Goal: Connect with others: Connect with others

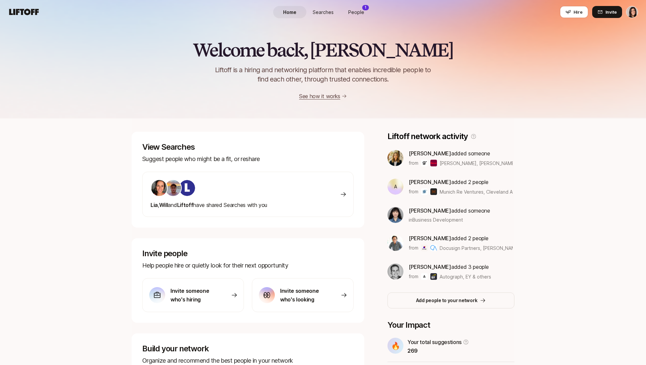
click at [350, 81] on p "Liftoff is a hiring and networking platform that enables incredible people to f…" at bounding box center [323, 74] width 238 height 19
click at [329, 10] on span "Searches" at bounding box center [323, 12] width 21 height 7
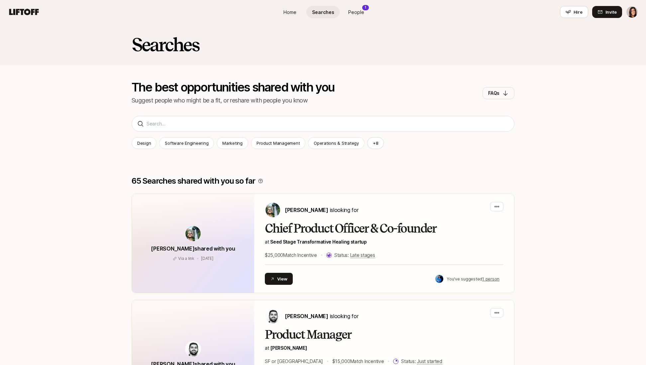
click at [357, 15] on span "People" at bounding box center [356, 12] width 16 height 7
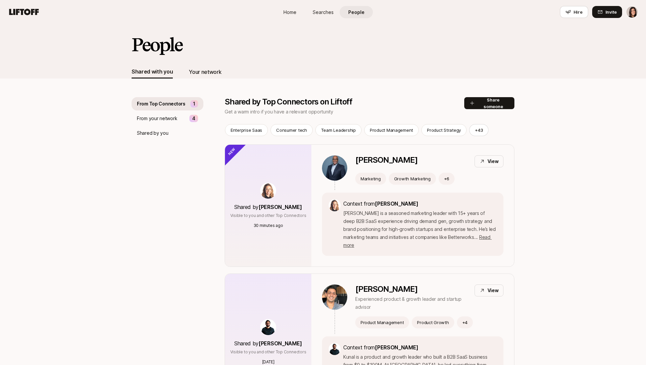
click at [209, 76] on div "Your network" at bounding box center [205, 71] width 33 height 13
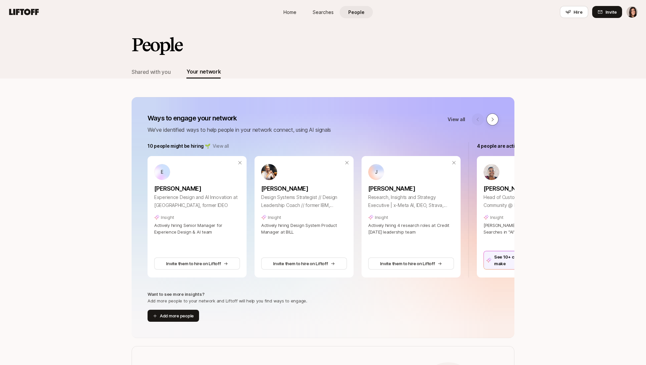
click at [494, 121] on icon at bounding box center [492, 119] width 5 height 5
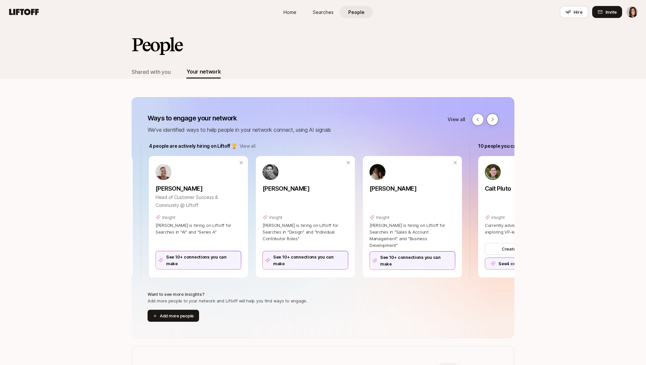
scroll to position [0, 329]
click at [206, 264] on div "See 10+ connections you can make" at bounding box center [198, 260] width 86 height 19
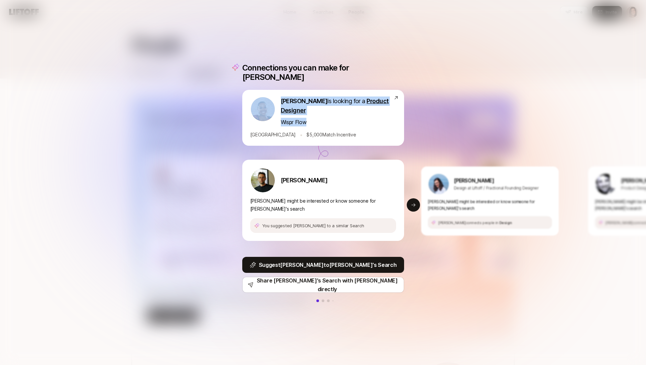
drag, startPoint x: 309, startPoint y: 123, endPoint x: 276, endPoint y: 123, distance: 33.2
click at [276, 123] on div "[PERSON_NAME] is looking for a Product Designer Wispr Flow" at bounding box center [321, 111] width 143 height 30
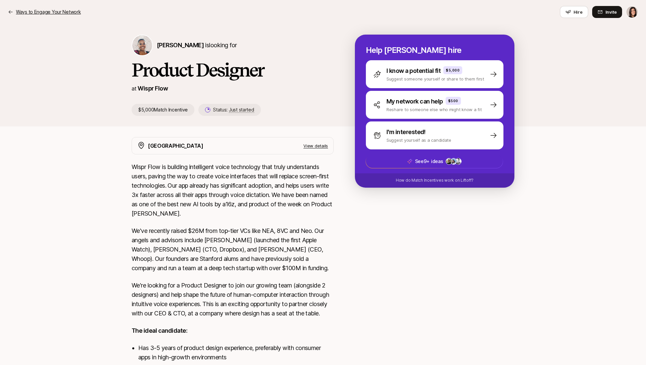
click at [38, 14] on p "Ways to Engage Your Network" at bounding box center [48, 12] width 65 height 8
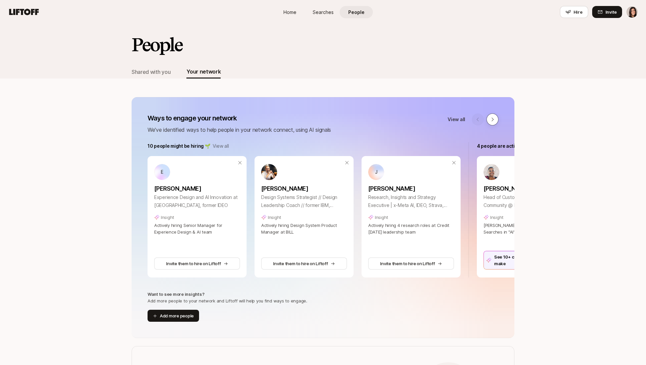
click at [494, 120] on icon at bounding box center [492, 119] width 5 height 5
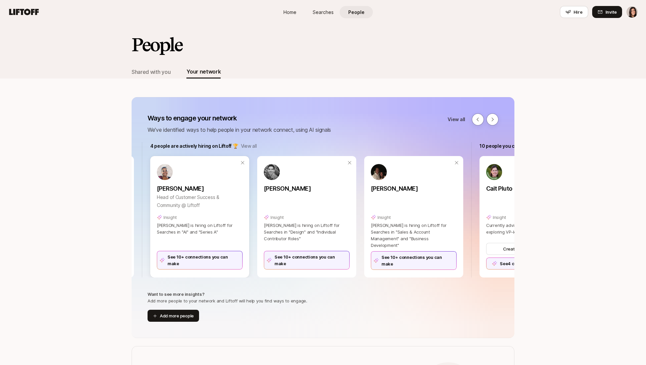
scroll to position [0, 329]
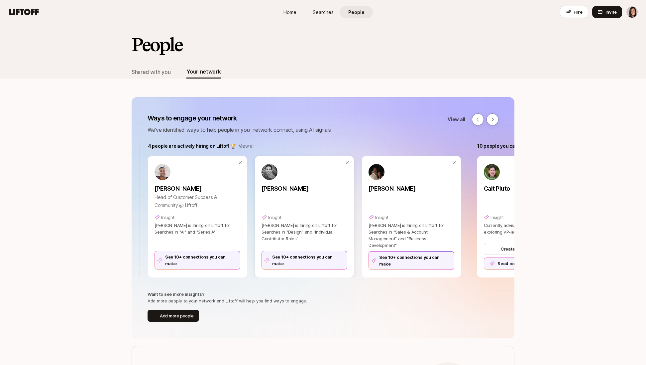
click at [294, 263] on div "See 10+ connections you can make" at bounding box center [304, 260] width 86 height 19
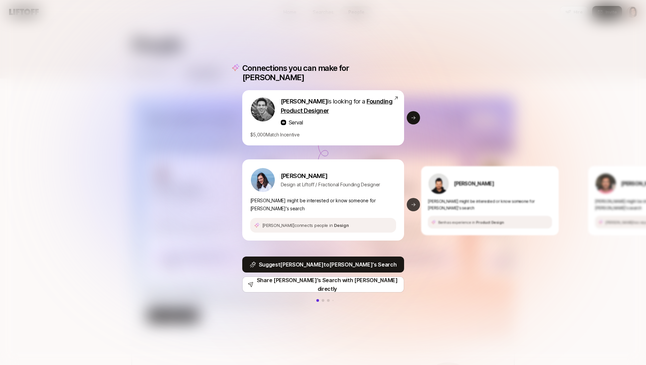
click at [414, 202] on icon at bounding box center [413, 204] width 5 height 5
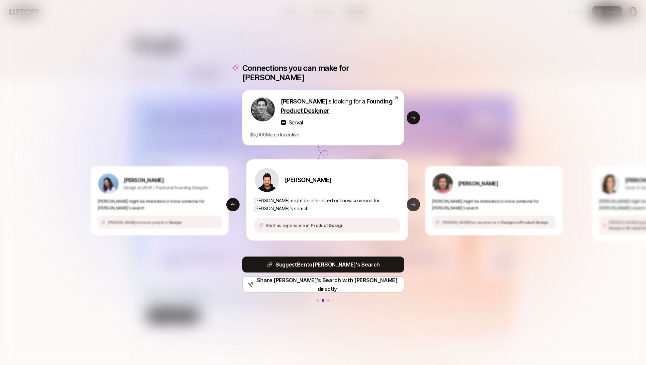
click at [414, 202] on icon at bounding box center [413, 204] width 5 height 5
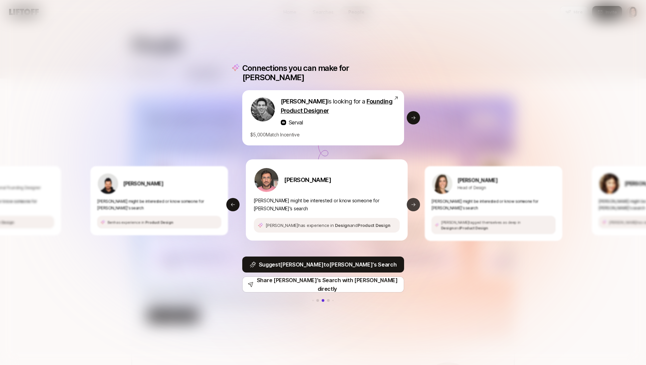
click at [414, 202] on icon at bounding box center [413, 204] width 5 height 5
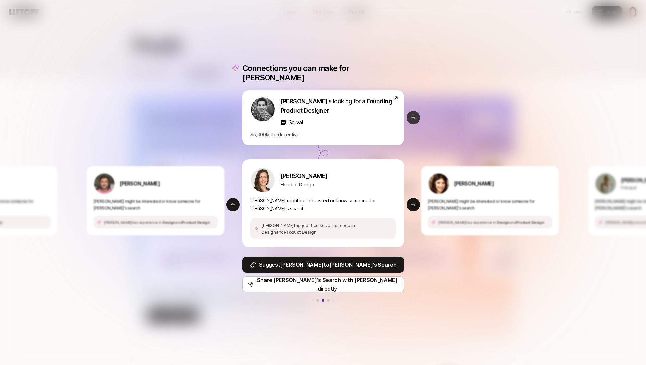
click at [412, 120] on button "Next slide" at bounding box center [413, 117] width 13 height 13
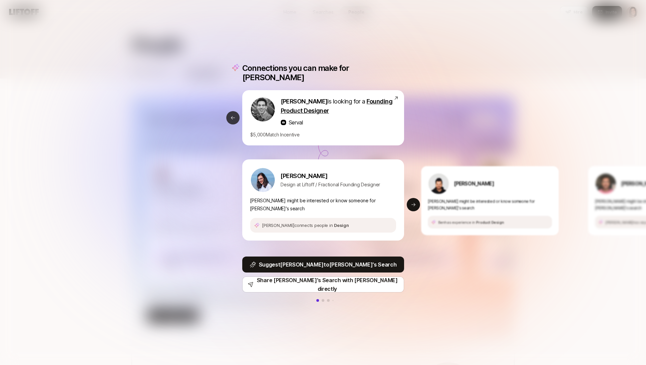
click at [232, 122] on button "Previous slide" at bounding box center [232, 117] width 13 height 13
click at [421, 117] on div "Connections you can make for [PERSON_NAME] [PERSON_NAME] is looking for a Found…" at bounding box center [323, 182] width 646 height 365
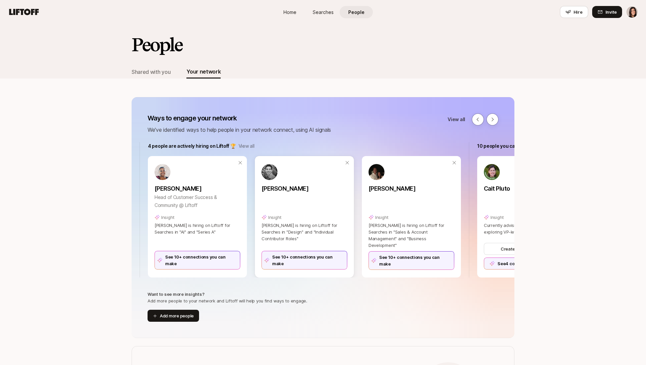
click at [277, 203] on div "[PERSON_NAME]" at bounding box center [304, 195] width 86 height 30
click at [296, 264] on div "See 10+ connections you can make" at bounding box center [304, 260] width 86 height 19
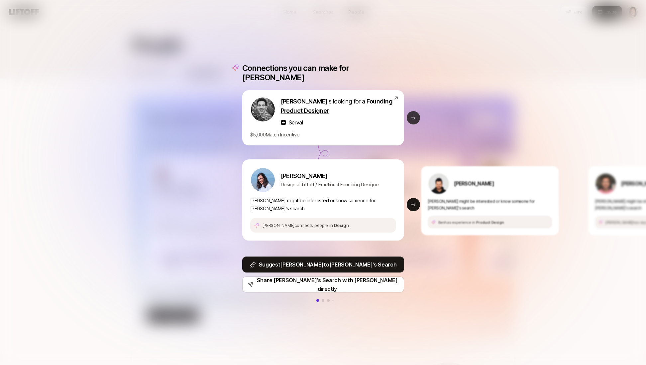
click at [413, 120] on button "Next slide" at bounding box center [413, 117] width 13 height 13
click at [231, 120] on icon at bounding box center [232, 117] width 5 height 5
click at [418, 202] on button "Next slide" at bounding box center [413, 204] width 13 height 13
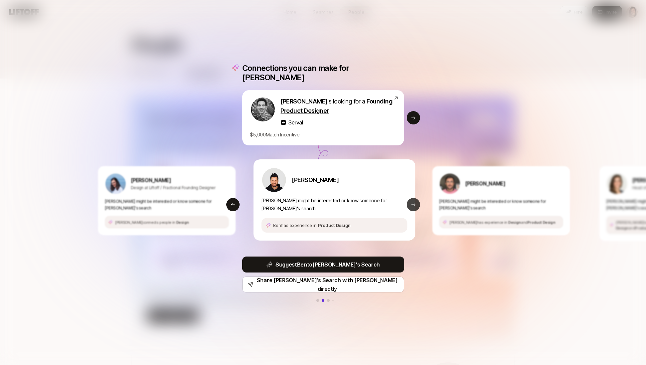
click at [418, 202] on button "Next slide" at bounding box center [413, 204] width 13 height 13
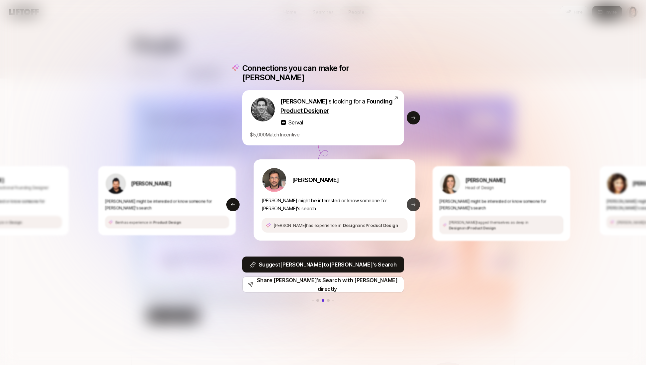
click at [418, 202] on button "Next slide" at bounding box center [413, 204] width 13 height 13
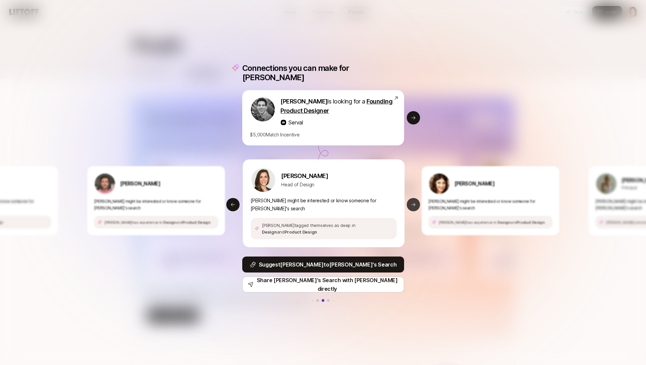
click at [418, 202] on button "Next slide" at bounding box center [413, 204] width 13 height 13
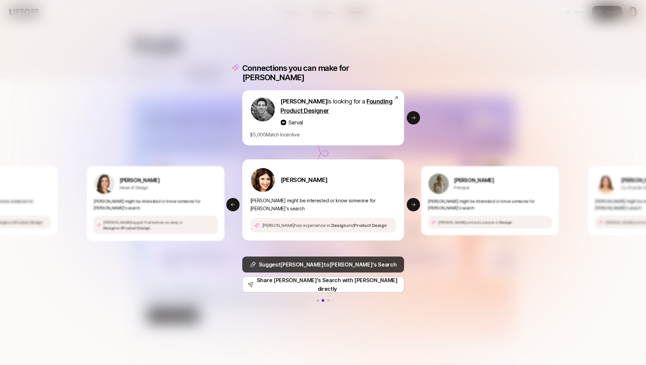
click at [368, 258] on button "Suggest [PERSON_NAME] to [PERSON_NAME] 's Search" at bounding box center [323, 264] width 162 height 16
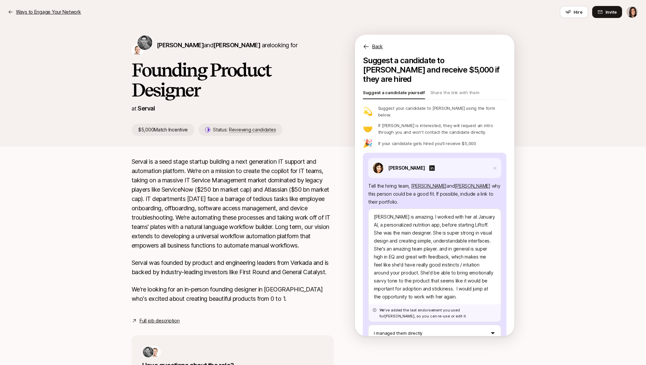
click at [63, 10] on p "Ways to Engage Your Network" at bounding box center [48, 12] width 65 height 8
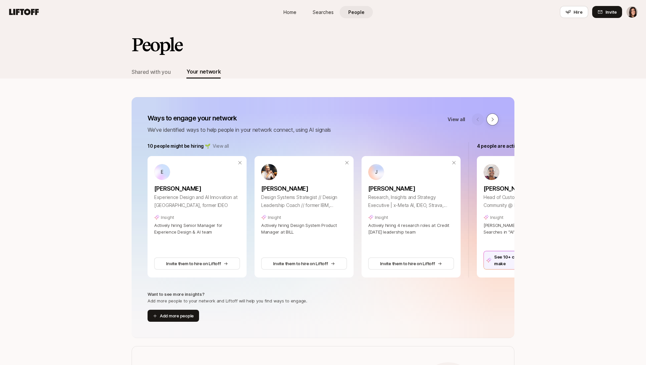
click at [492, 121] on icon at bounding box center [492, 119] width 5 height 5
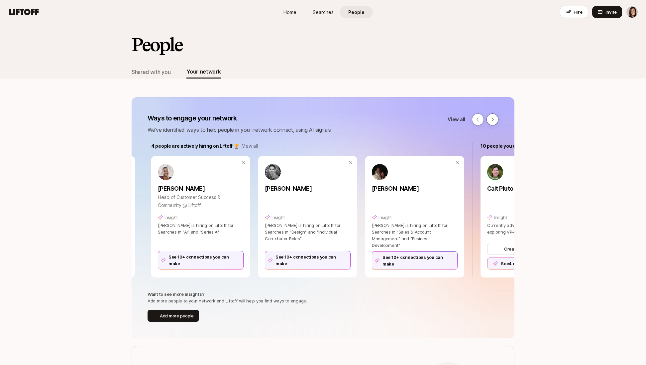
scroll to position [0, 329]
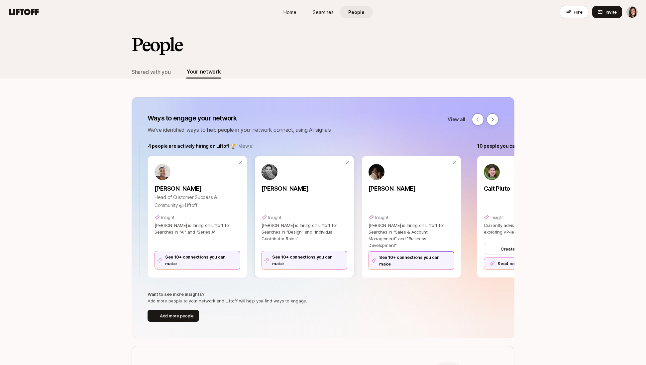
click at [306, 217] on div "Insight" at bounding box center [304, 217] width 86 height 7
click at [305, 263] on div "See 10+ connections you can make" at bounding box center [304, 260] width 86 height 19
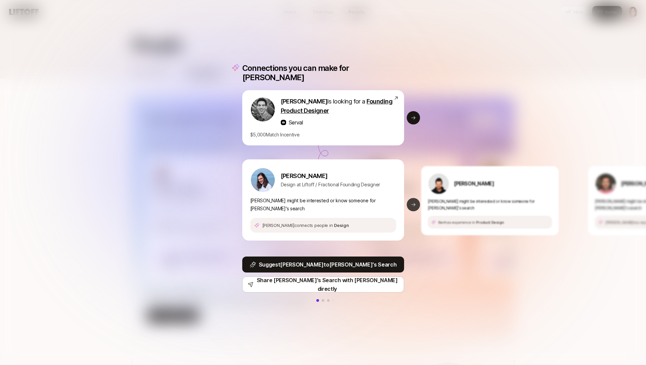
click at [412, 202] on icon at bounding box center [413, 204] width 5 height 5
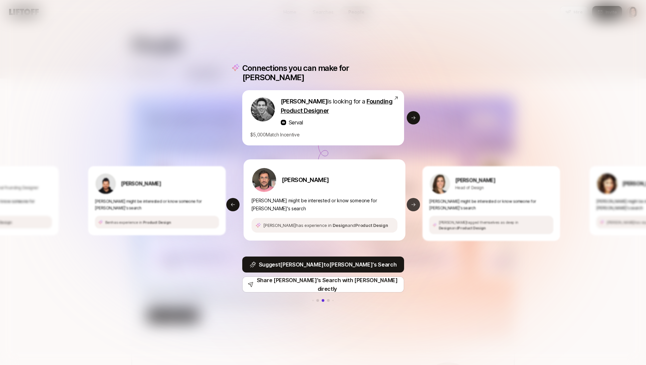
click at [412, 202] on icon at bounding box center [413, 204] width 5 height 5
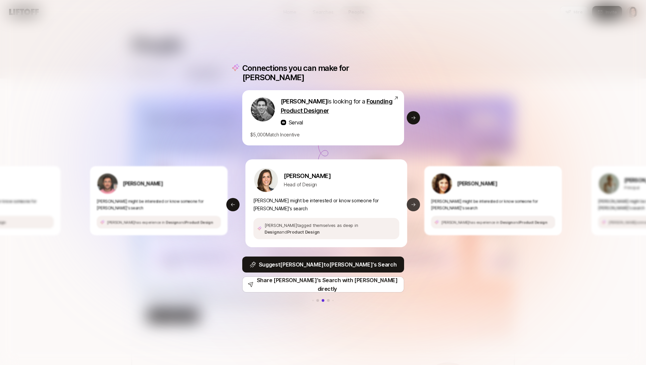
click at [412, 202] on icon at bounding box center [413, 204] width 5 height 5
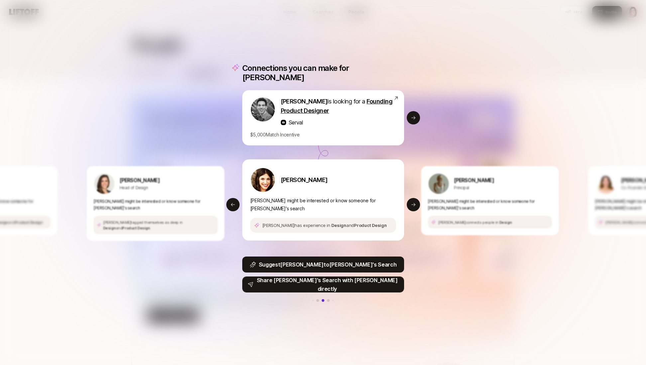
click at [351, 280] on button "Share [PERSON_NAME]'s Search with [PERSON_NAME] directly" at bounding box center [323, 284] width 162 height 16
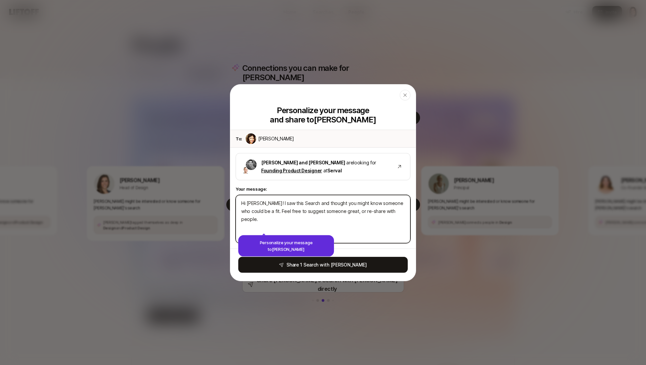
click at [277, 228] on textarea "Hi [PERSON_NAME]! I saw this Search and thought you might know someone who coul…" at bounding box center [323, 218] width 175 height 48
click at [294, 210] on textarea "Hi [PERSON_NAME]! I saw this Search and thought you might know someone who coul…" at bounding box center [323, 218] width 175 height 48
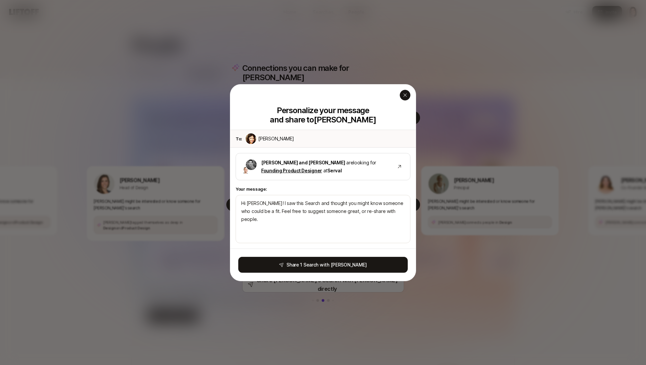
click at [407, 97] on icon "button" at bounding box center [404, 94] width 5 height 5
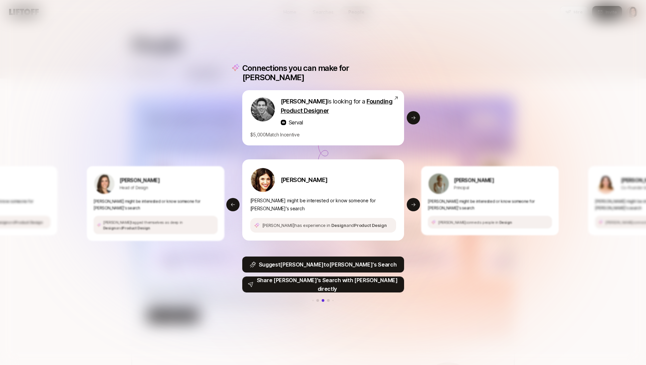
click at [355, 275] on p "Share [PERSON_NAME]'s Search with [PERSON_NAME] directly" at bounding box center [327, 283] width 142 height 17
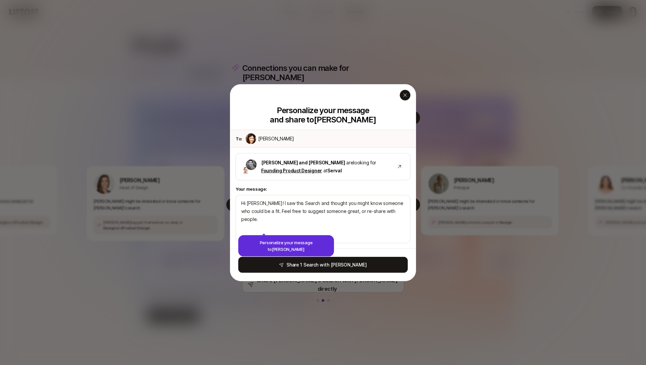
click at [404, 96] on icon "button" at bounding box center [404, 94] width 3 height 3
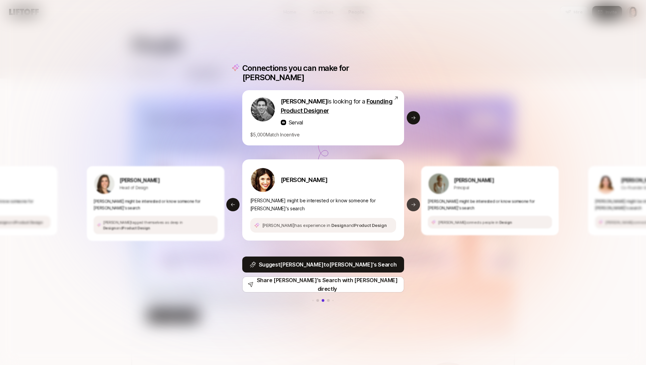
click at [415, 202] on icon at bounding box center [413, 204] width 5 height 5
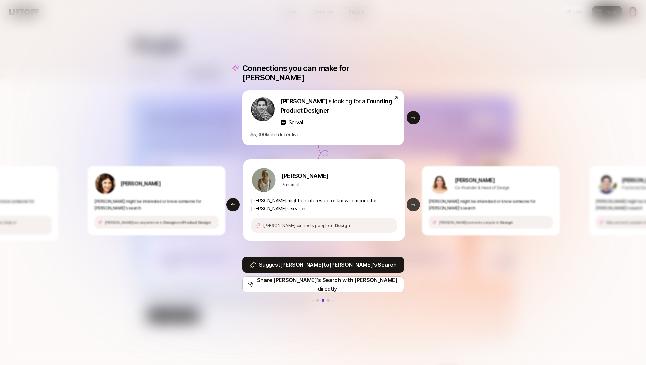
click at [415, 202] on icon at bounding box center [413, 204] width 5 height 5
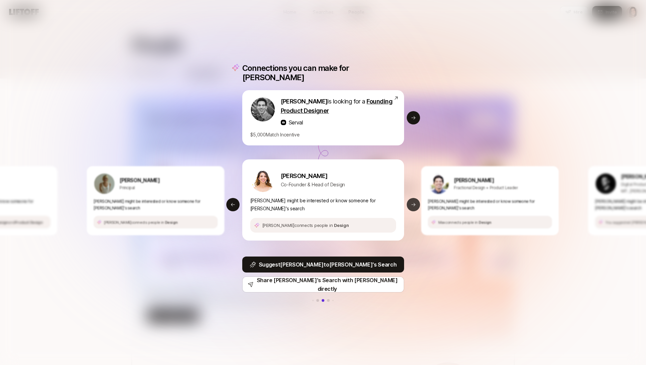
click at [413, 203] on icon at bounding box center [413, 204] width 4 height 3
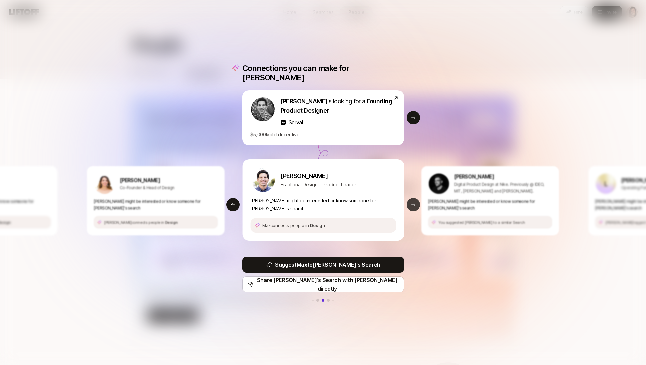
click at [413, 203] on icon at bounding box center [413, 204] width 4 height 3
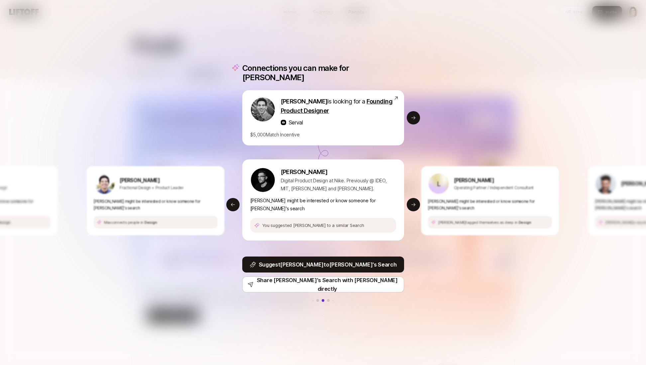
click at [497, 68] on div "Connections you can make for [PERSON_NAME] [PERSON_NAME] is looking for a Found…" at bounding box center [323, 182] width 646 height 365
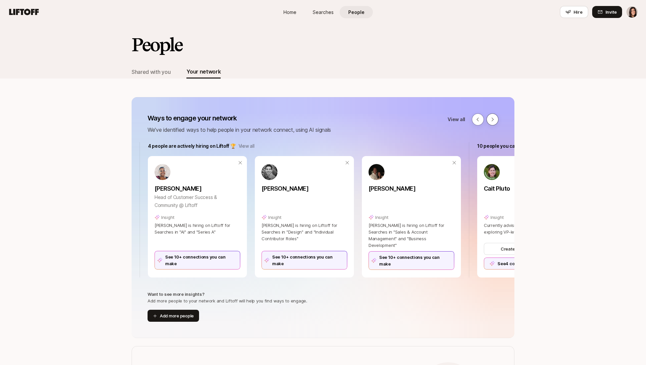
click at [490, 119] on icon at bounding box center [492, 119] width 5 height 5
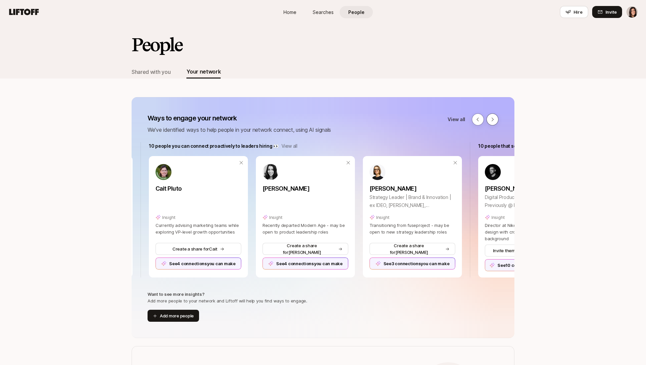
scroll to position [0, 658]
click at [390, 244] on button "Create a share for [PERSON_NAME]" at bounding box center [411, 249] width 86 height 12
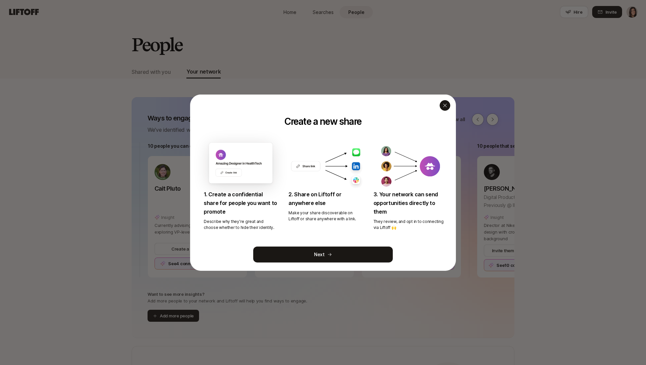
click at [442, 109] on div "button" at bounding box center [445, 105] width 11 height 11
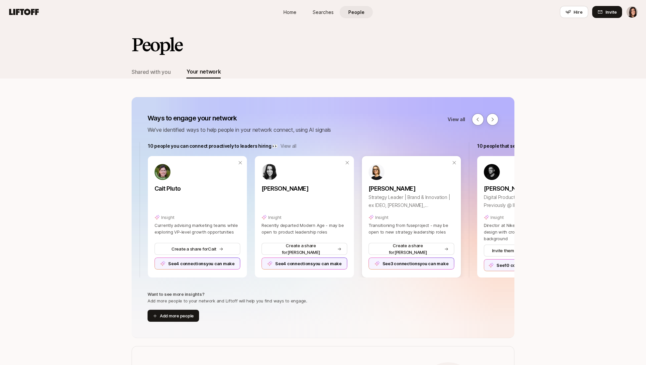
click at [400, 262] on div "See 3 connections you can make" at bounding box center [411, 263] width 86 height 12
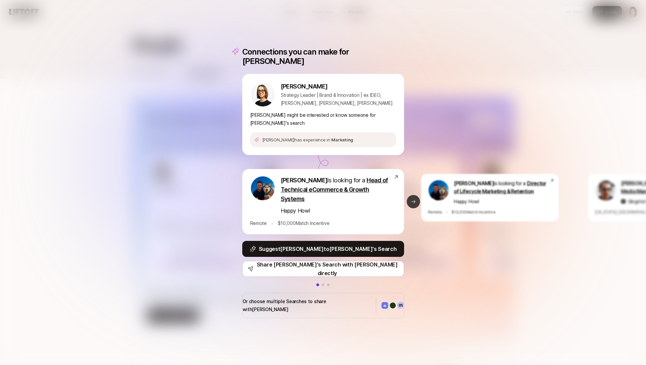
click at [416, 197] on button "Next slide" at bounding box center [413, 201] width 13 height 13
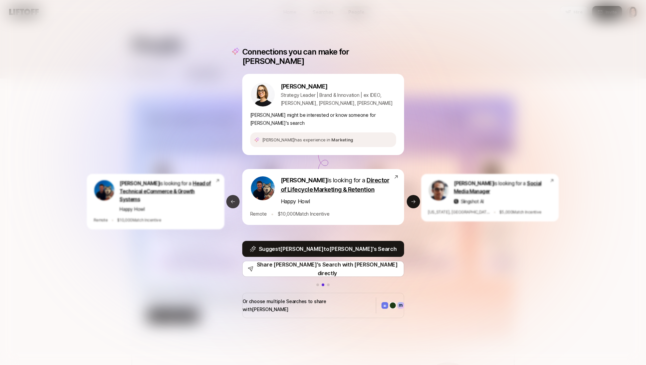
click at [235, 199] on icon at bounding box center [232, 201] width 5 height 5
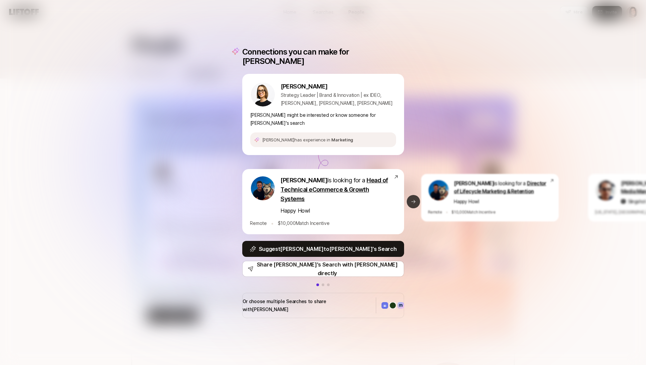
click at [414, 201] on button "Next slide" at bounding box center [413, 201] width 13 height 13
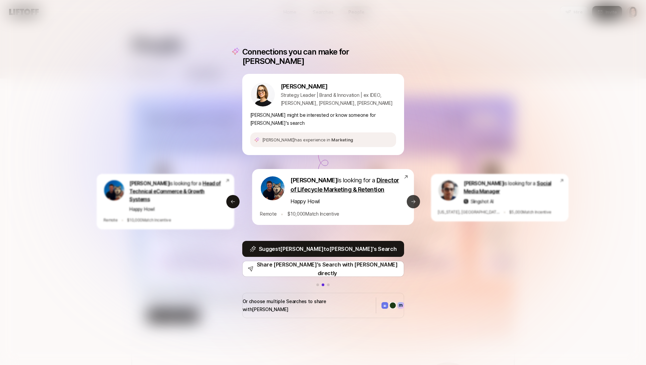
click at [414, 201] on button "Next slide" at bounding box center [413, 201] width 13 height 13
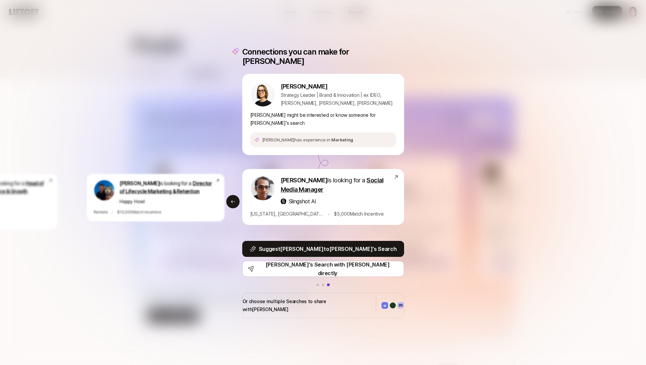
click at [331, 304] on div "Or choose multiple Searches to share with [PERSON_NAME]" at bounding box center [323, 304] width 162 height 25
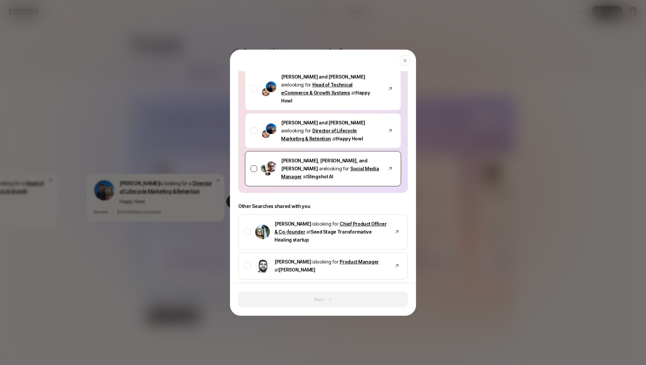
scroll to position [0, 0]
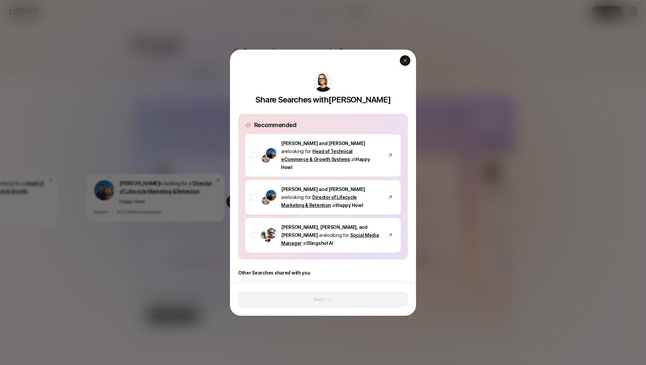
click at [406, 62] on icon "button" at bounding box center [404, 60] width 5 height 5
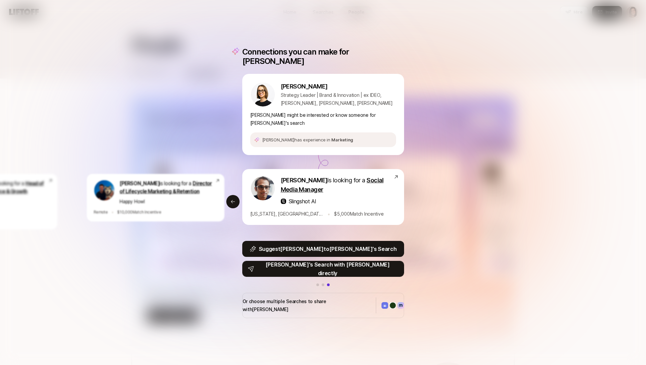
click at [349, 263] on p "[PERSON_NAME]'s Search with [PERSON_NAME] directly" at bounding box center [327, 268] width 141 height 17
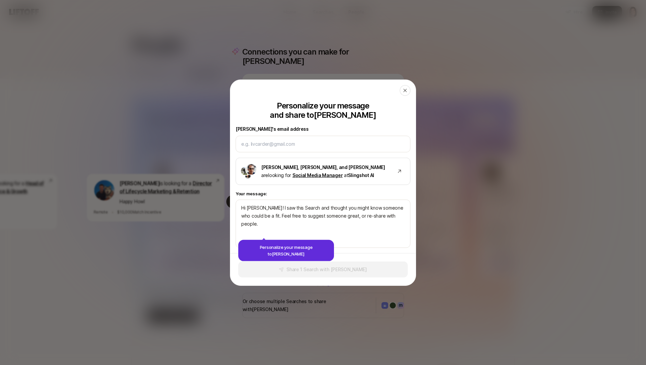
click at [410, 86] on button "Close" at bounding box center [405, 90] width 11 height 11
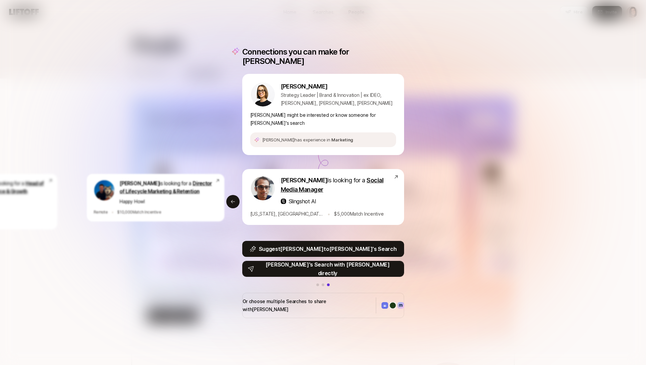
click at [338, 265] on p "[PERSON_NAME]'s Search with [PERSON_NAME] directly" at bounding box center [327, 268] width 141 height 17
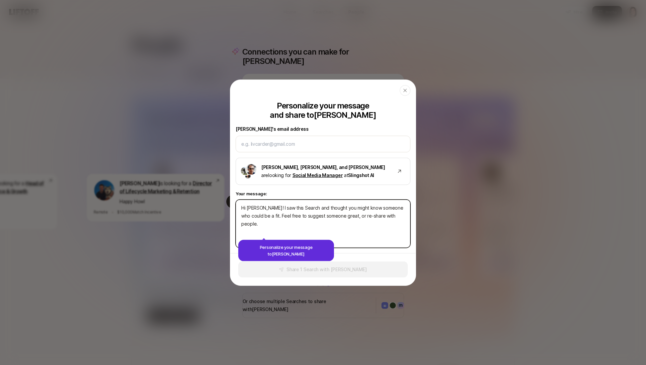
type textarea "x"
click at [306, 226] on textarea "Hi [PERSON_NAME]! I saw this Search and thought you might know someone who coul…" at bounding box center [323, 223] width 175 height 48
click at [306, 217] on textarea "Hi [PERSON_NAME]! I saw this Search and thought you might know someone who coul…" at bounding box center [323, 223] width 175 height 48
click at [306, 216] on textarea "Hi [PERSON_NAME]! I saw this Search and thought you might know someone who coul…" at bounding box center [323, 223] width 175 height 48
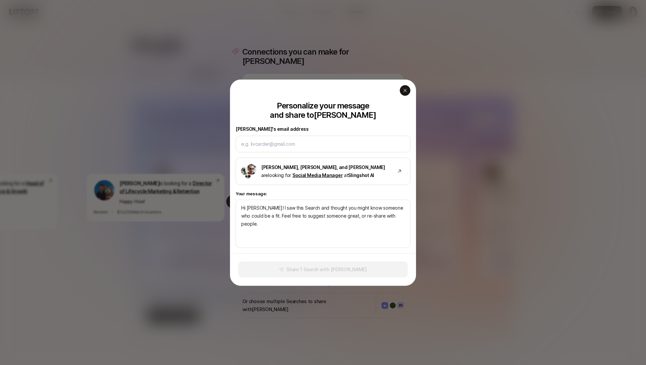
click at [401, 89] on div "button" at bounding box center [405, 90] width 11 height 11
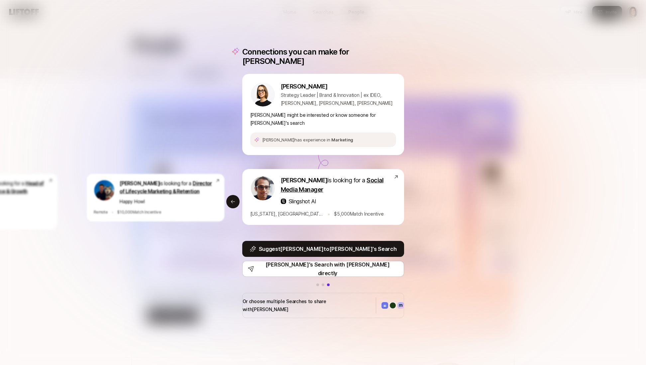
click at [502, 66] on div "Connections you can make for [PERSON_NAME] [PERSON_NAME] Strategy Leader | Bran…" at bounding box center [323, 182] width 646 height 365
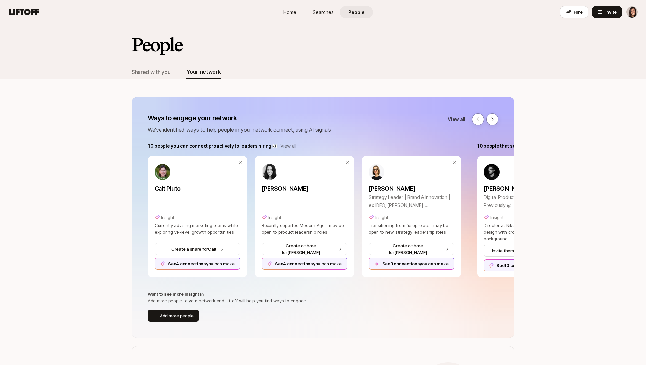
scroll to position [34, 0]
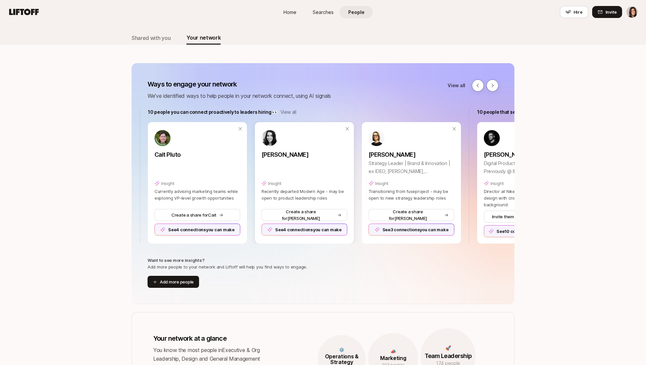
click at [286, 154] on p "[PERSON_NAME]" at bounding box center [304, 154] width 86 height 9
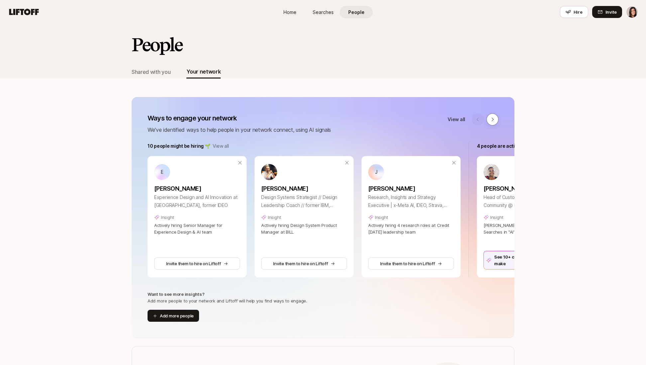
scroll to position [34, 0]
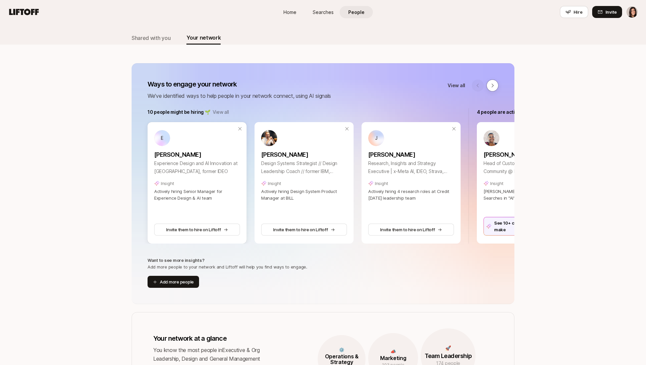
click at [176, 156] on p "[PERSON_NAME]" at bounding box center [197, 154] width 86 height 9
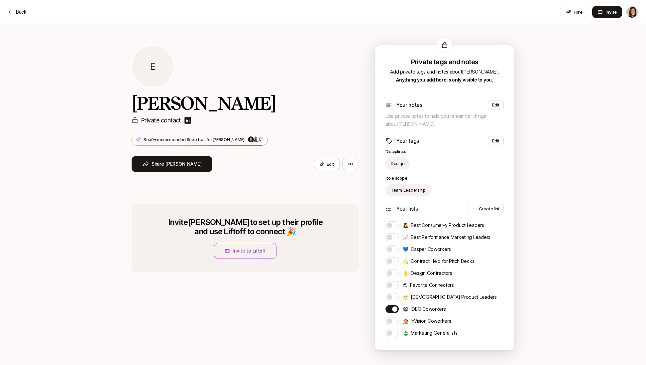
click at [187, 120] on img at bounding box center [188, 120] width 8 height 8
click at [24, 12] on p "Back" at bounding box center [21, 12] width 11 height 8
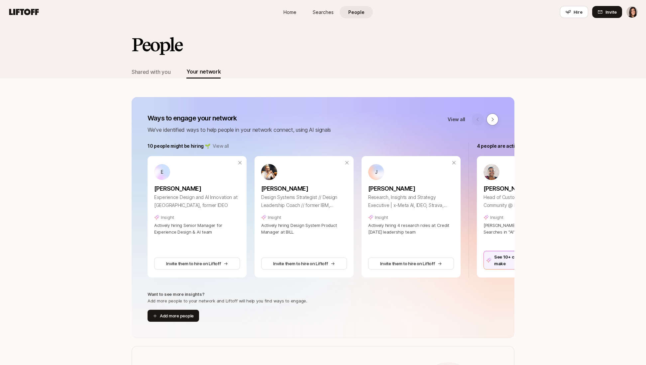
scroll to position [34, 0]
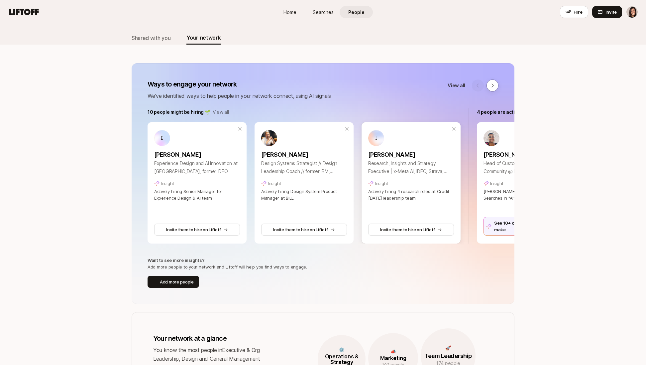
click at [394, 153] on p "[PERSON_NAME]" at bounding box center [411, 154] width 86 height 9
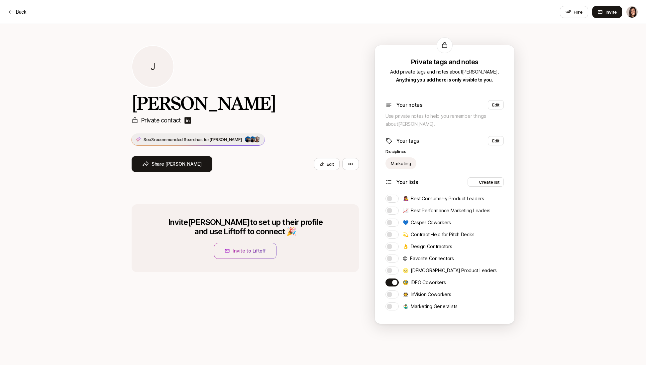
click at [202, 138] on p "See 3 recommended Searches for [PERSON_NAME]" at bounding box center [193, 139] width 98 height 7
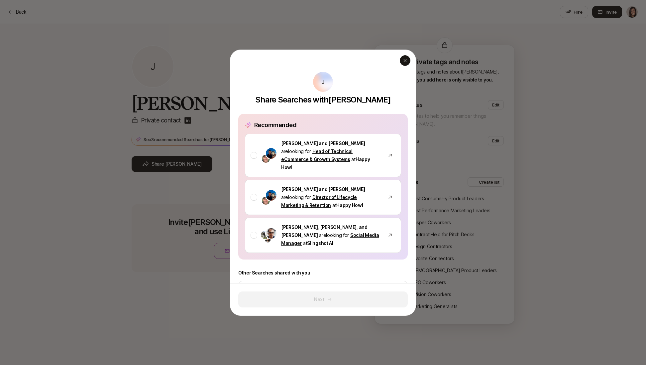
click at [402, 61] on div "button" at bounding box center [405, 60] width 11 height 11
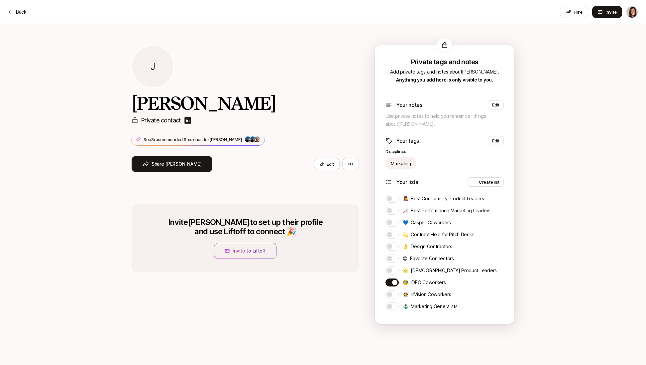
click at [18, 9] on p "Back" at bounding box center [21, 12] width 11 height 8
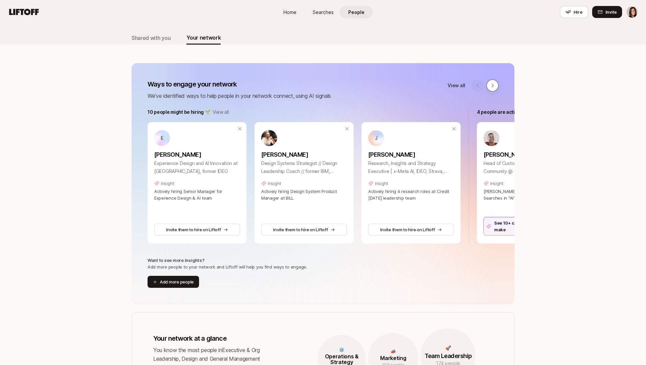
click at [495, 80] on button at bounding box center [492, 85] width 12 height 12
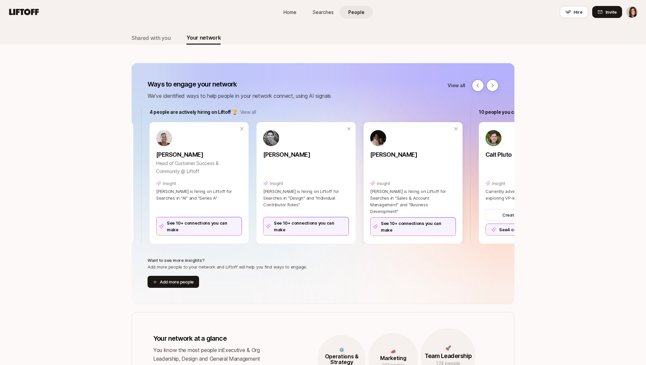
scroll to position [0, 329]
click at [384, 156] on p "[PERSON_NAME]" at bounding box center [411, 154] width 86 height 9
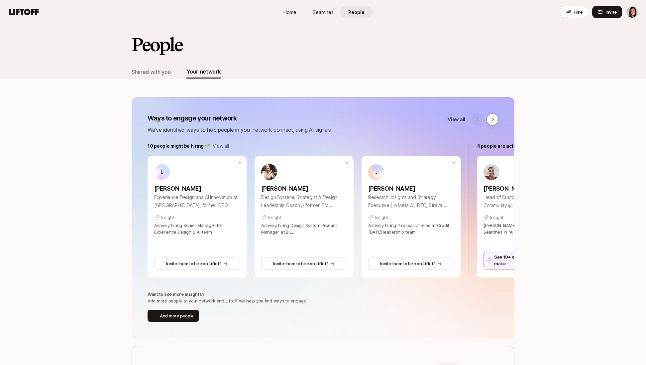
scroll to position [34, 0]
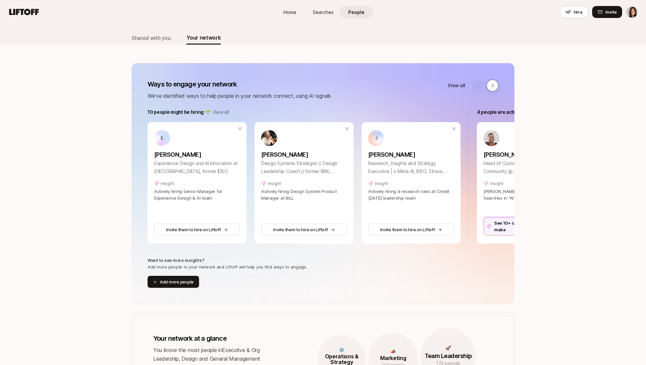
click at [491, 89] on button at bounding box center [492, 85] width 12 height 12
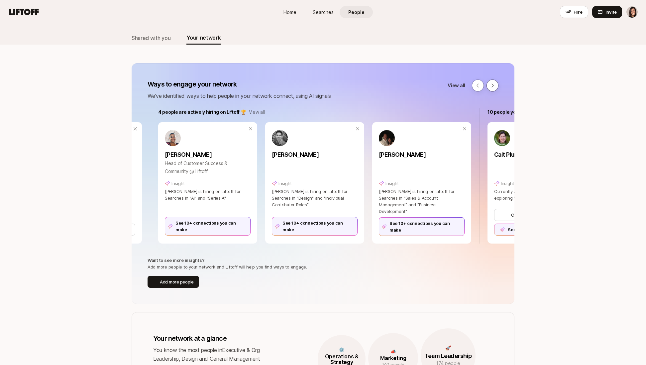
scroll to position [0, 329]
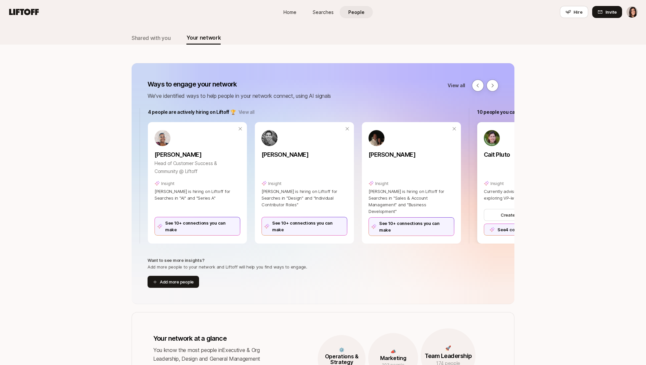
click at [503, 153] on p "Cait Pluto" at bounding box center [527, 154] width 86 height 9
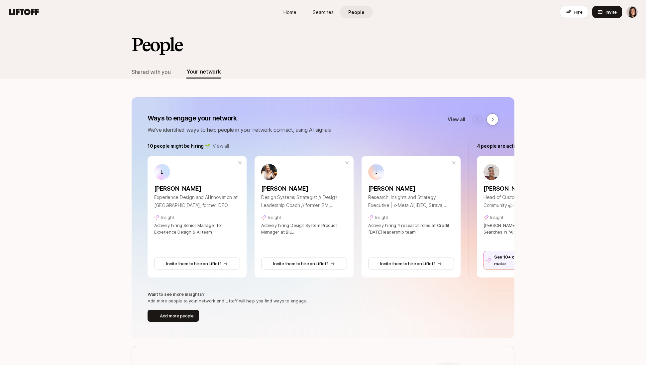
scroll to position [34, 0]
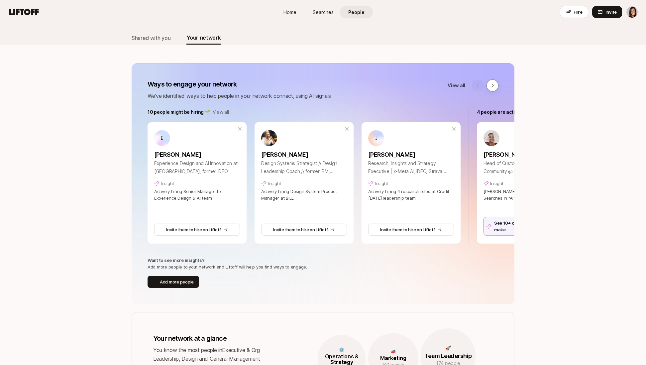
click at [498, 84] on div "Ways to engage your network We've identified ways to help people in your networ…" at bounding box center [323, 89] width 383 height 21
click at [493, 85] on icon at bounding box center [492, 85] width 5 height 5
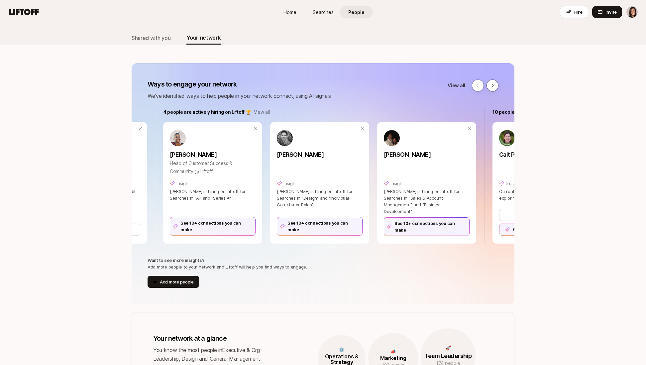
scroll to position [0, 329]
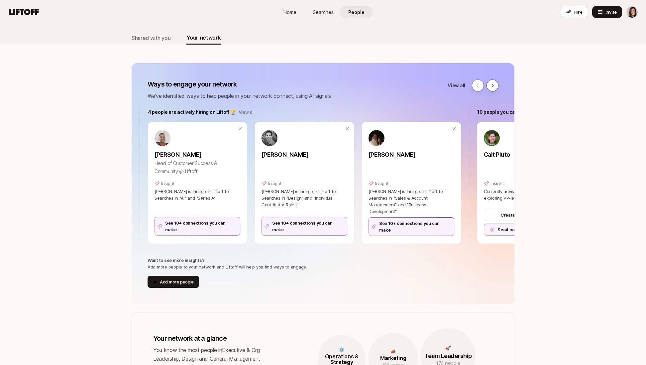
click at [493, 85] on icon at bounding box center [492, 85] width 5 height 5
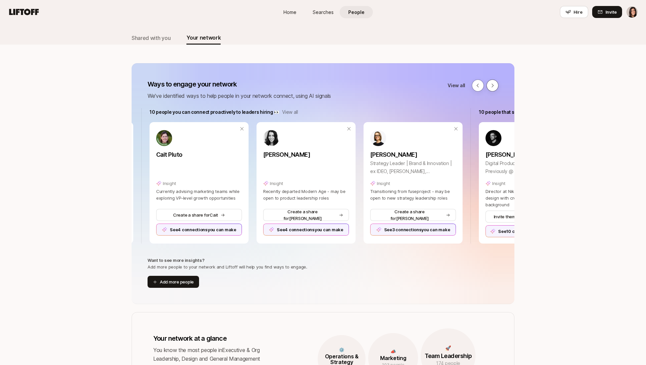
scroll to position [0, 658]
click at [493, 85] on icon at bounding box center [492, 85] width 5 height 5
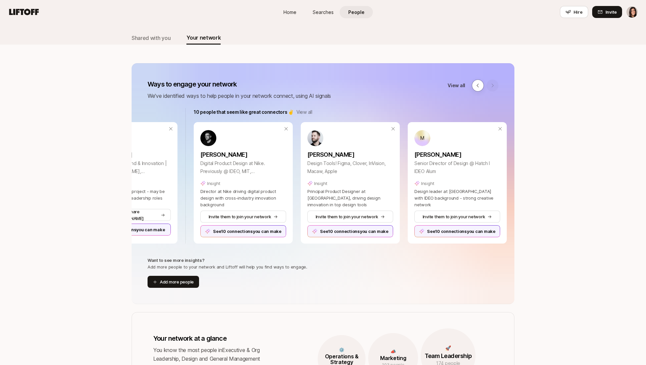
scroll to position [0, 950]
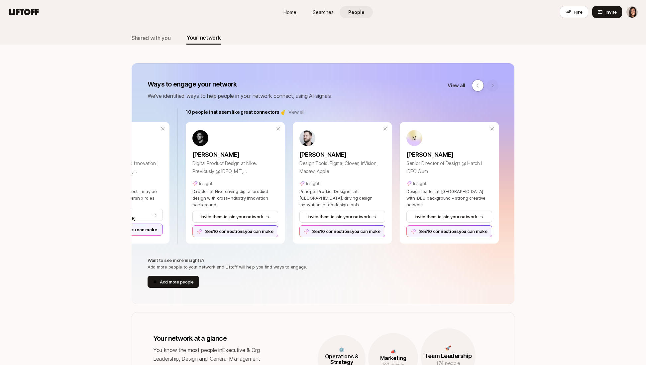
click at [493, 85] on div at bounding box center [485, 85] width 27 height 12
click at [490, 86] on div at bounding box center [485, 85] width 27 height 12
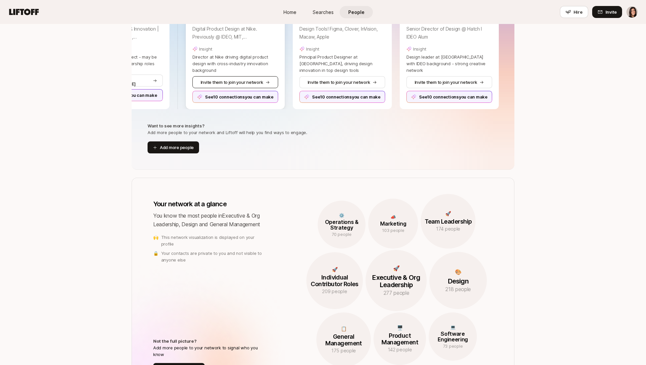
scroll to position [0, 0]
